Goal: Task Accomplishment & Management: Complete application form

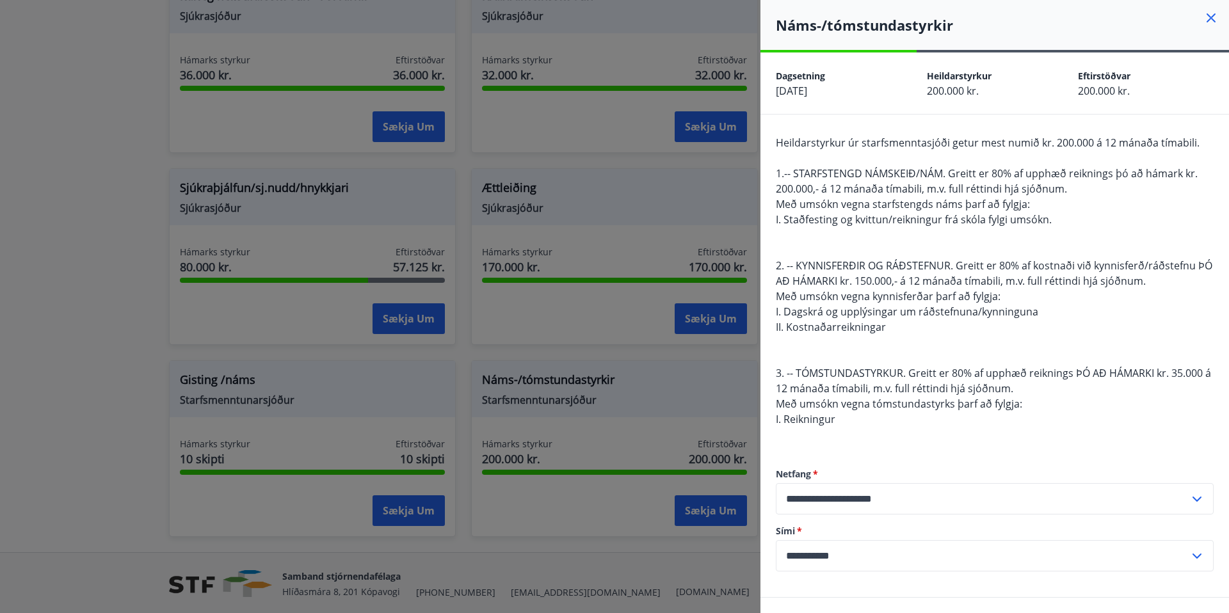
click at [1212, 19] on icon at bounding box center [1211, 17] width 9 height 9
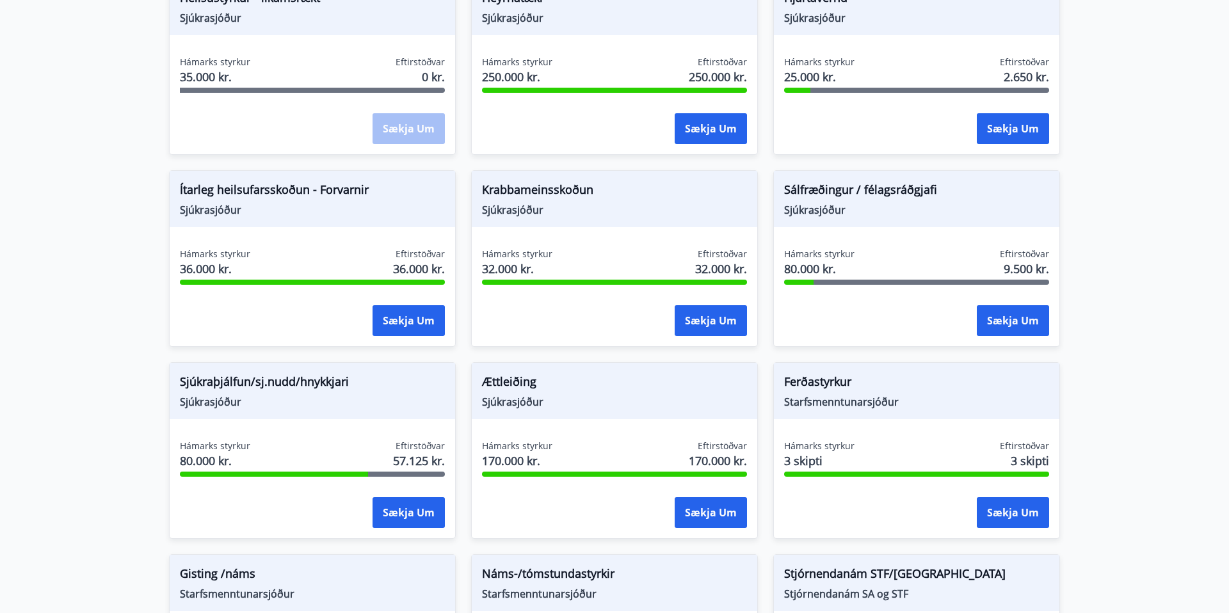
scroll to position [739, 0]
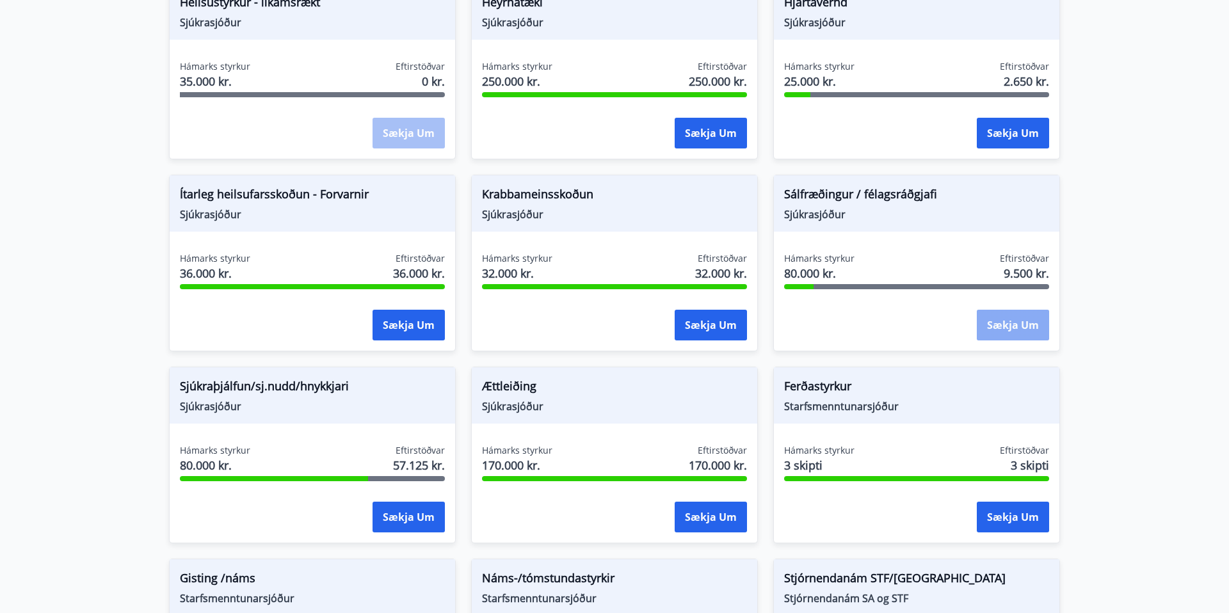
click at [1009, 325] on button "Sækja um" at bounding box center [1013, 325] width 72 height 31
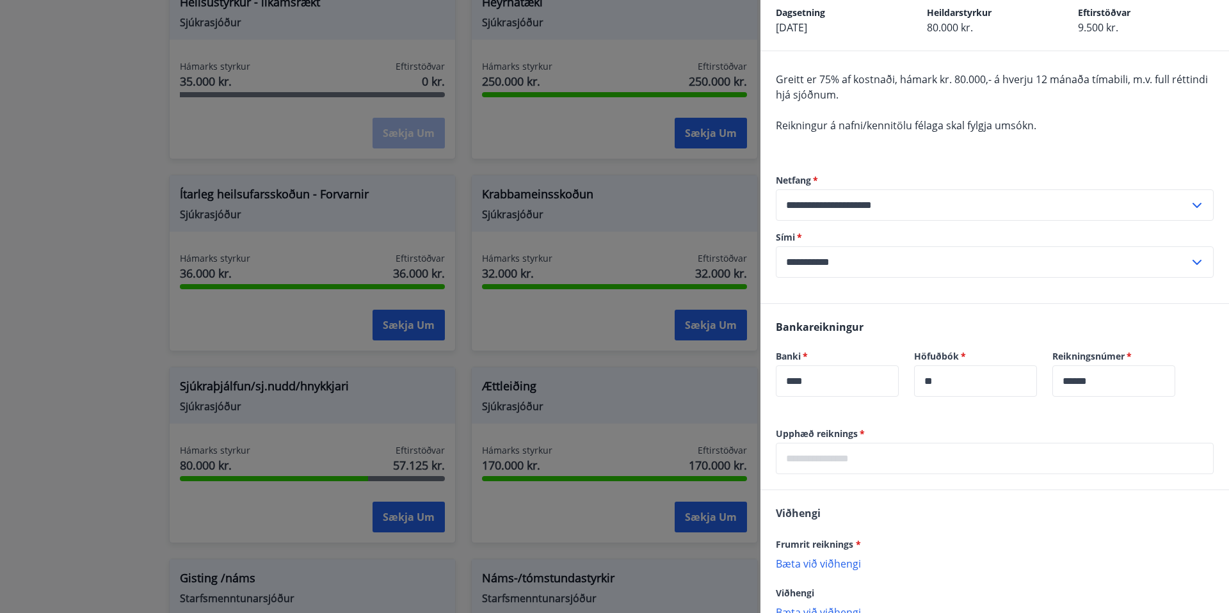
scroll to position [0, 0]
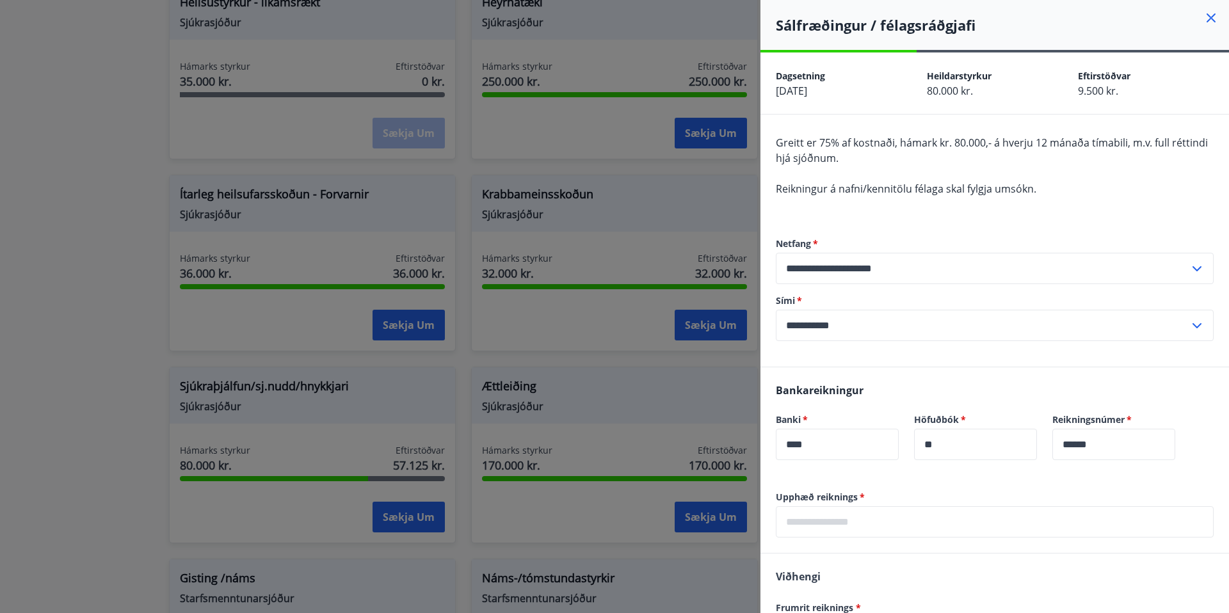
click at [1207, 17] on icon at bounding box center [1210, 17] width 15 height 15
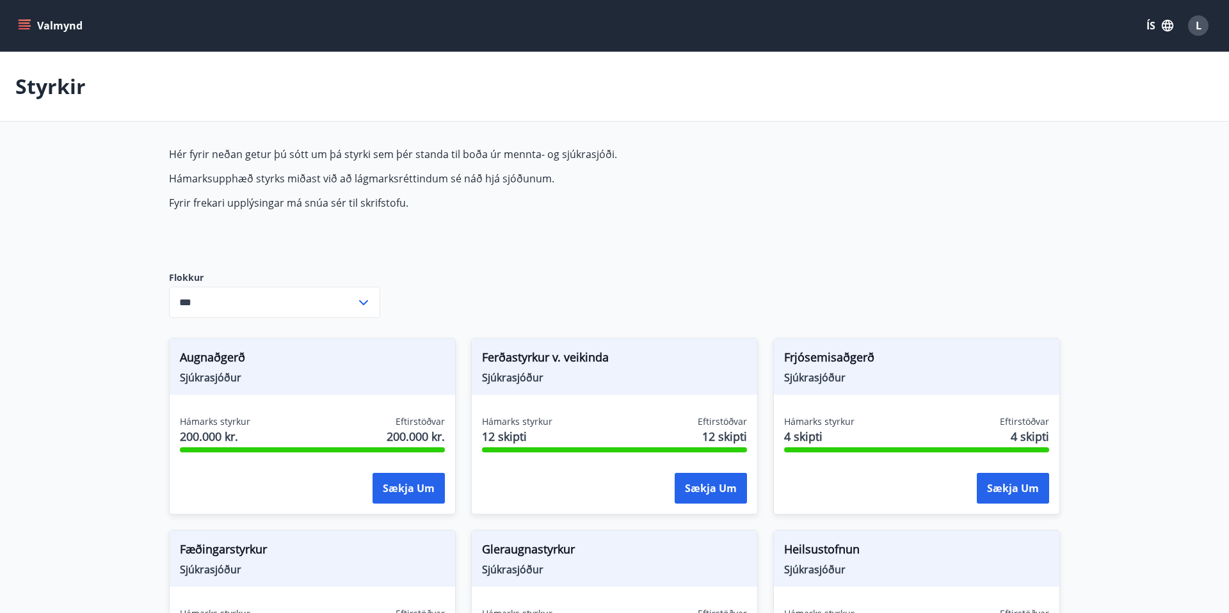
click at [26, 26] on icon "menu" at bounding box center [26, 25] width 14 height 1
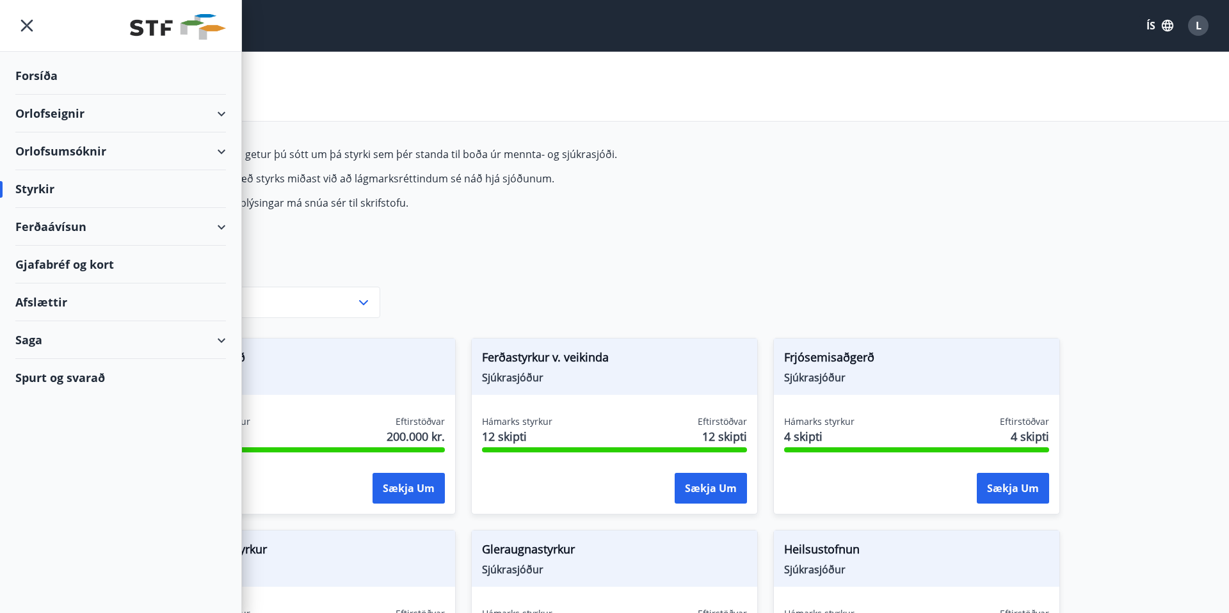
click at [213, 340] on div "Saga" at bounding box center [120, 340] width 211 height 38
click at [77, 517] on div "Styrkjasaga" at bounding box center [121, 506] width 190 height 27
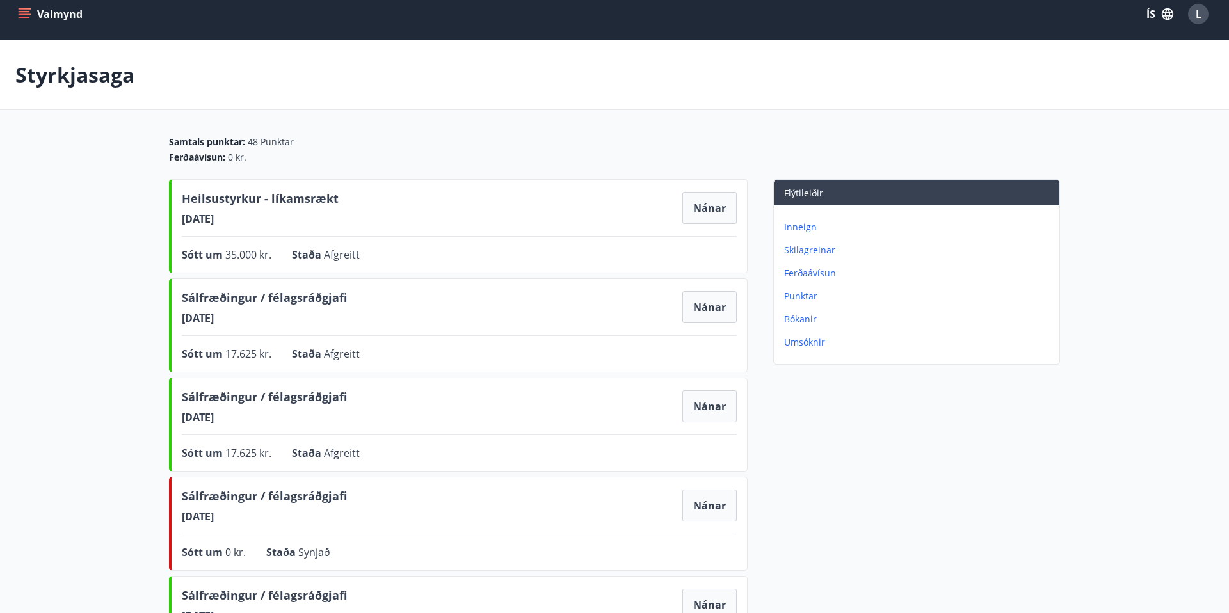
scroll to position [9, 0]
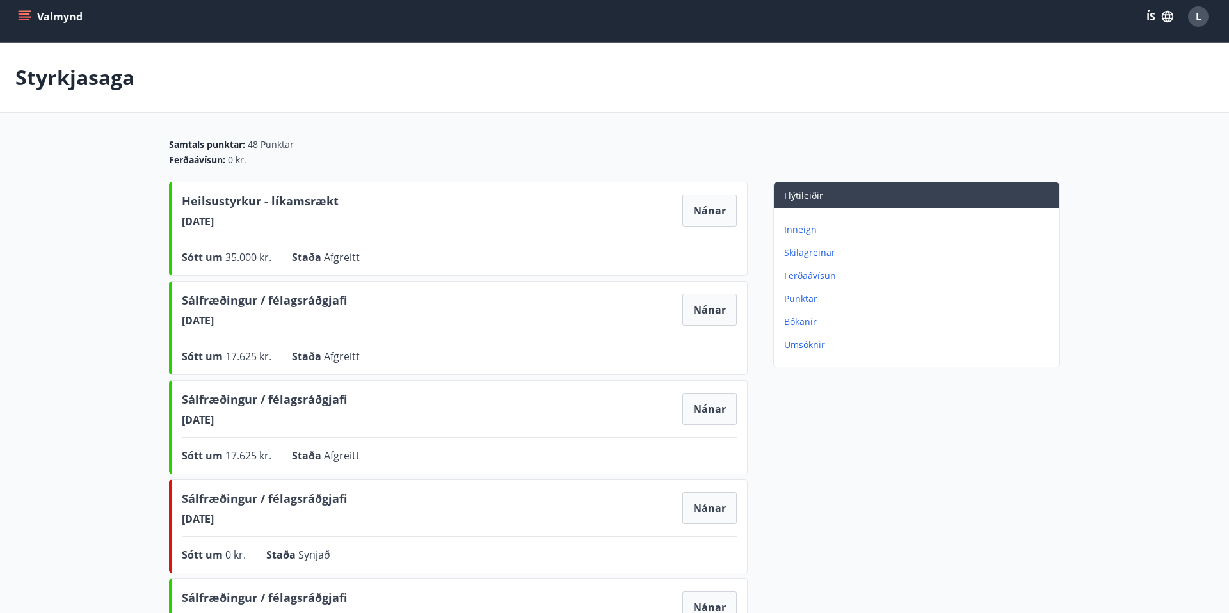
click at [28, 19] on icon "menu" at bounding box center [24, 16] width 13 height 13
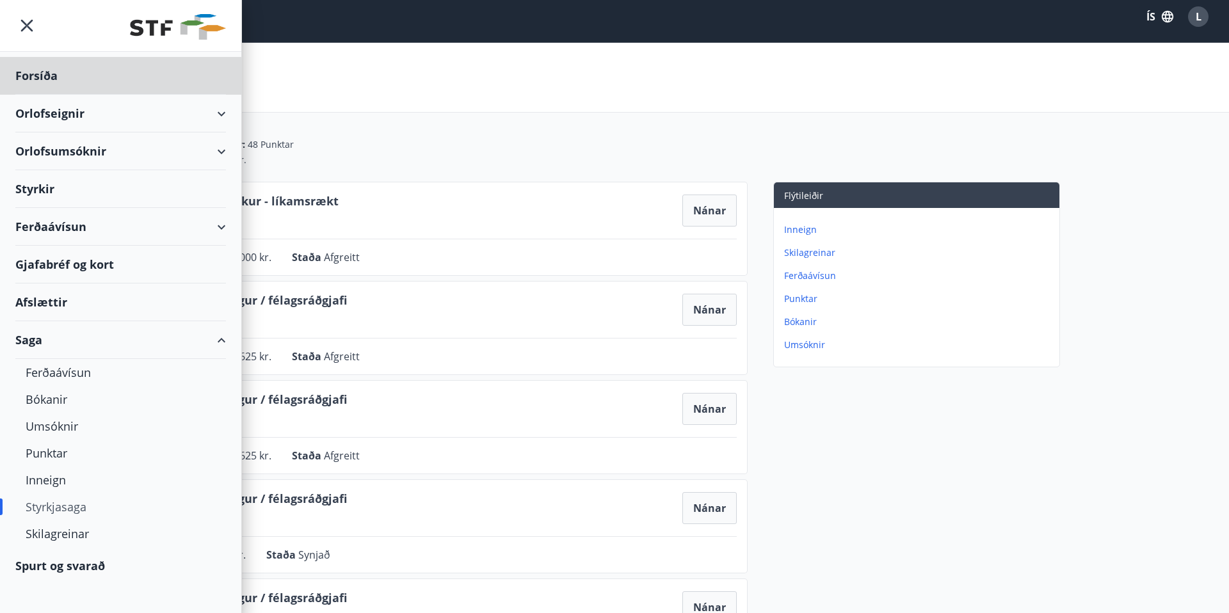
click at [40, 179] on div "Styrkir" at bounding box center [120, 189] width 211 height 38
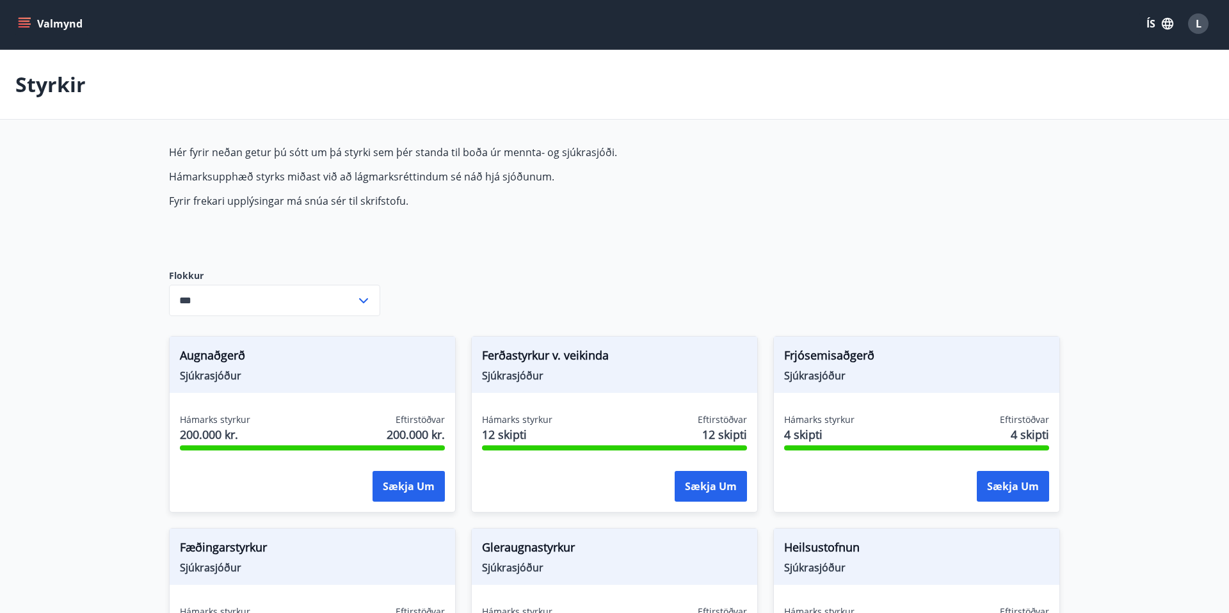
type input "***"
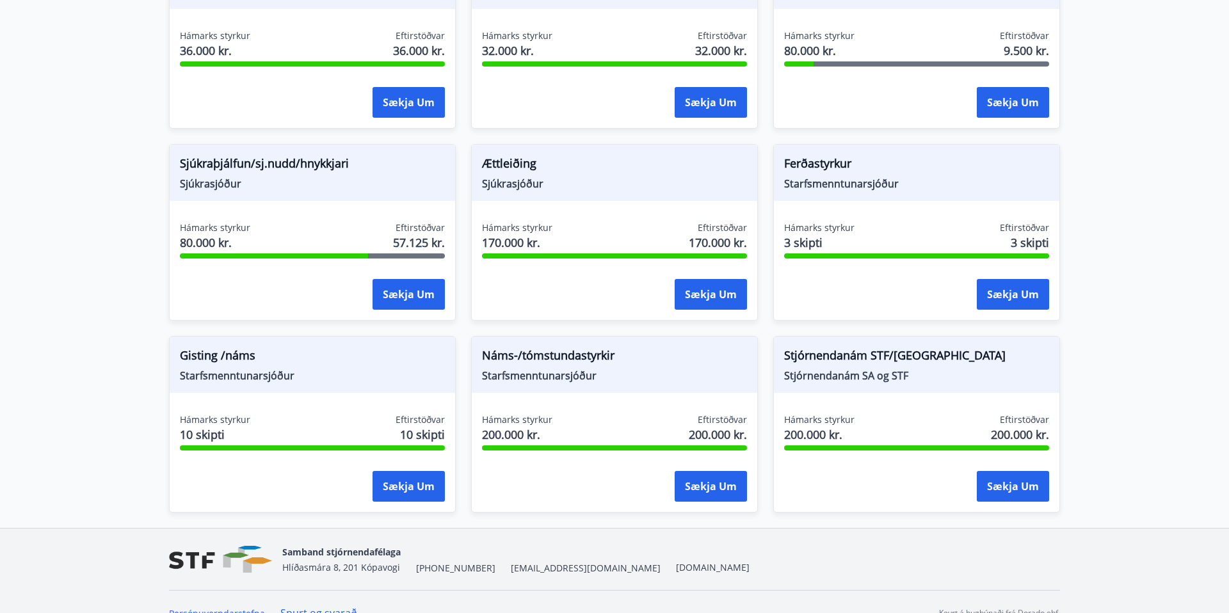
scroll to position [984, 0]
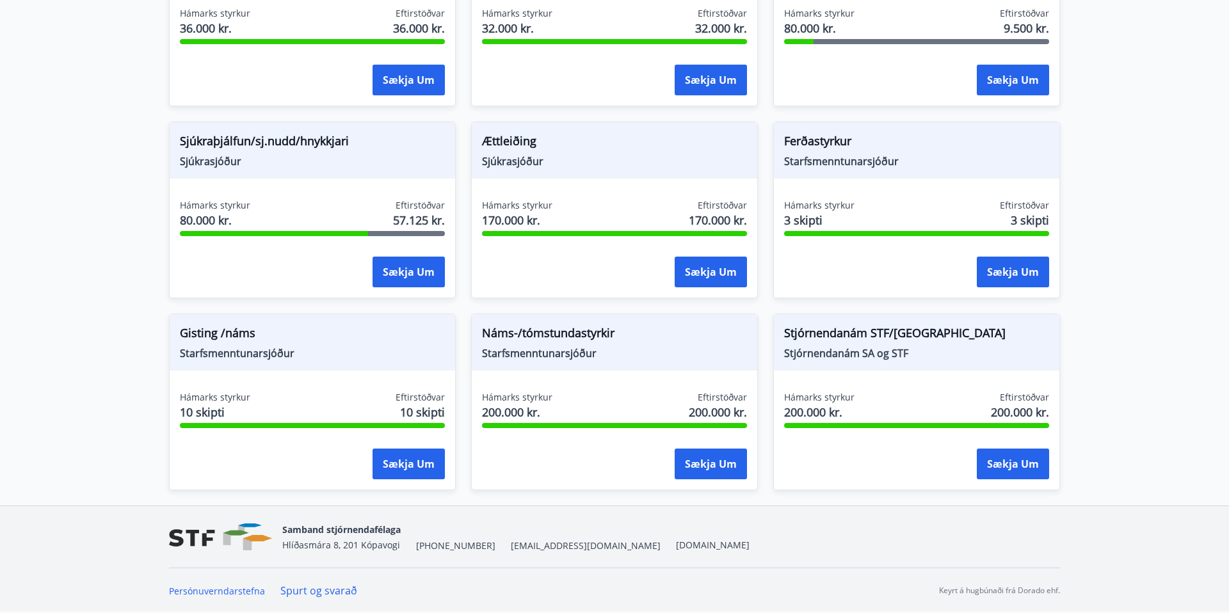
click at [594, 368] on div "Náms-/tómstundastyrkir Starfsmenntunarsjóður" at bounding box center [614, 342] width 285 height 56
click at [701, 461] on button "Sækja um" at bounding box center [711, 464] width 72 height 31
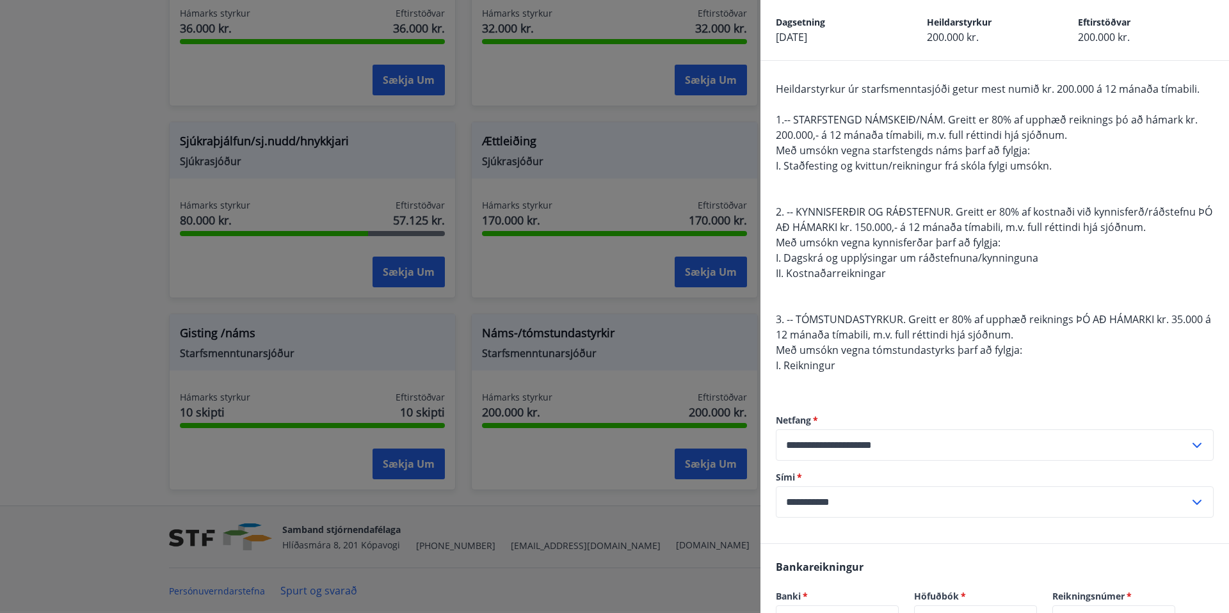
scroll to position [59, 0]
